Goal: Information Seeking & Learning: Learn about a topic

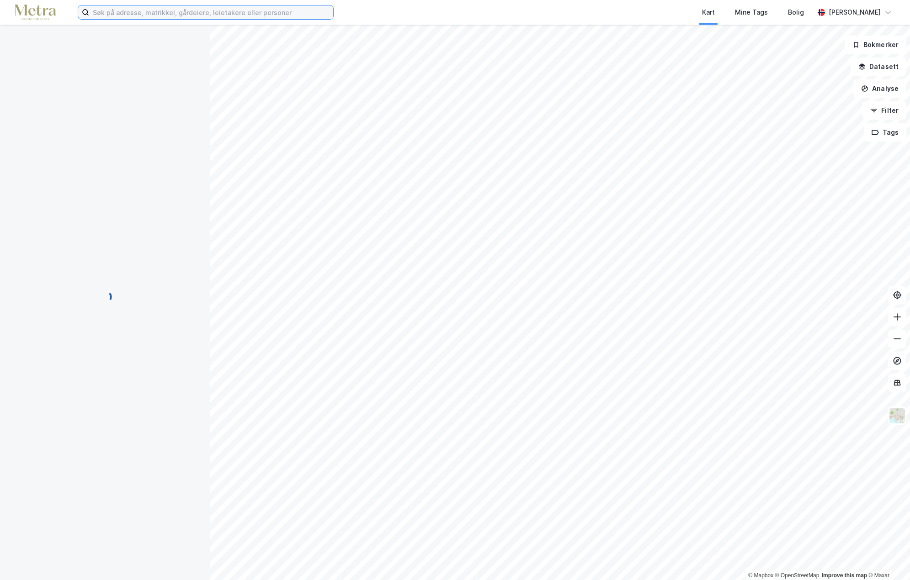
click at [232, 16] on input at bounding box center [211, 12] width 244 height 14
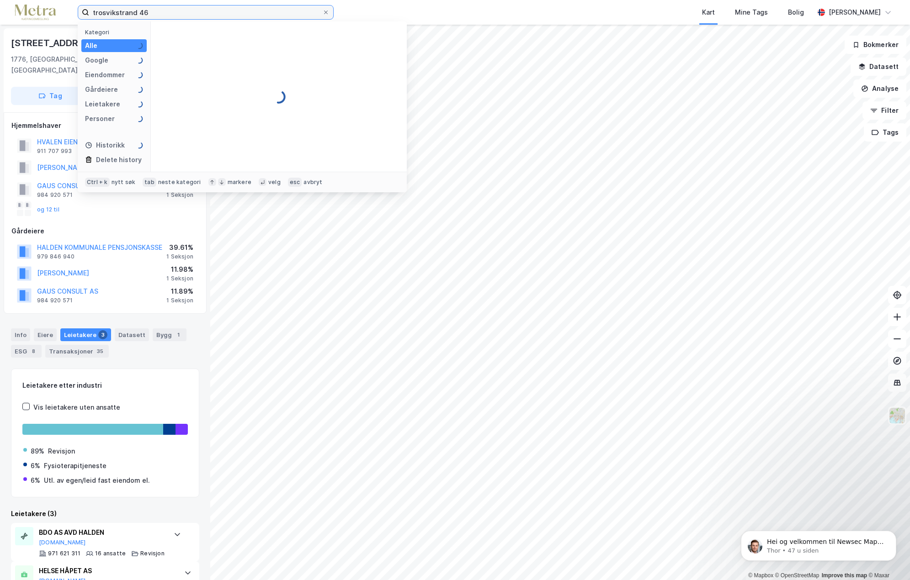
type input "trosvikstrand 46"
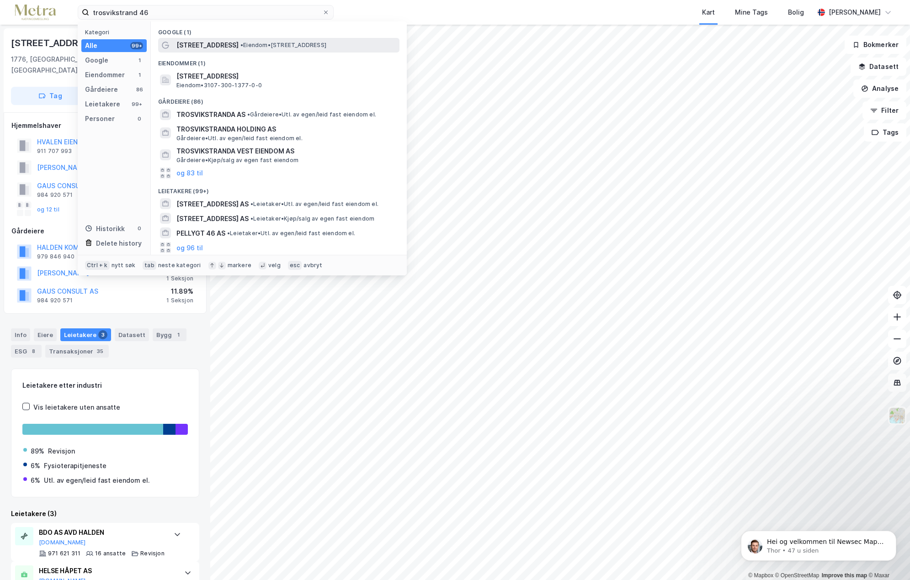
click at [240, 42] on span "•" at bounding box center [241, 45] width 3 height 7
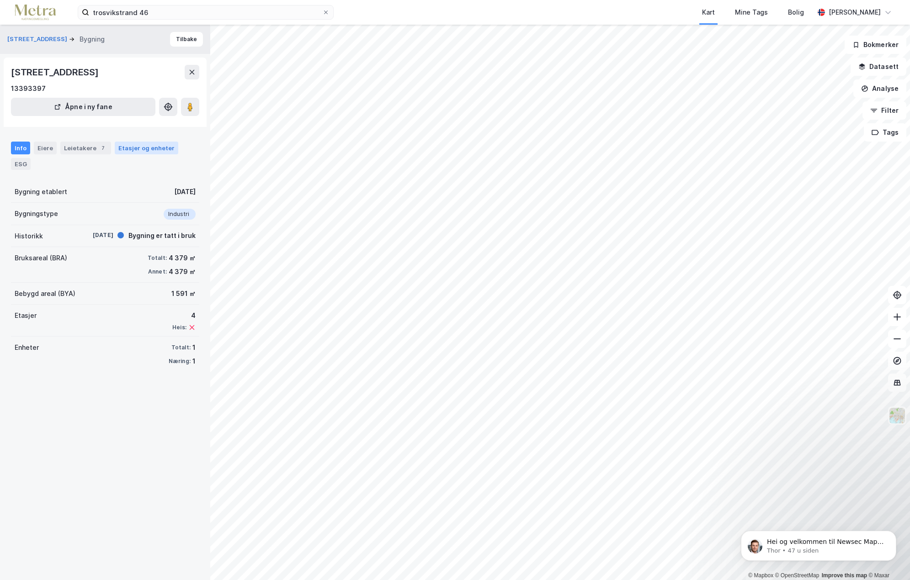
click at [124, 150] on div "Etasjer og enheter" at bounding box center [146, 148] width 56 height 8
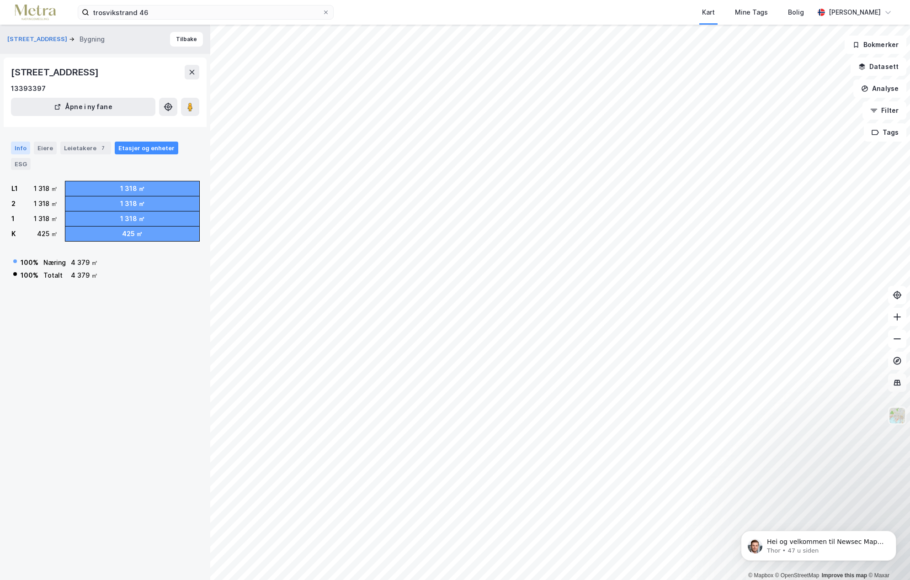
click at [26, 148] on div "Info" at bounding box center [20, 148] width 19 height 13
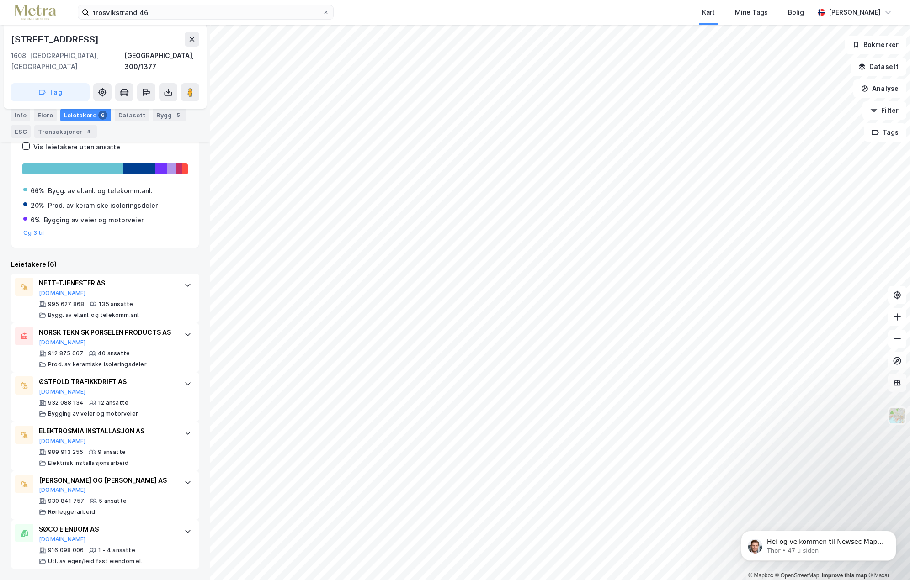
scroll to position [199, 0]
